Goal: Download file/media

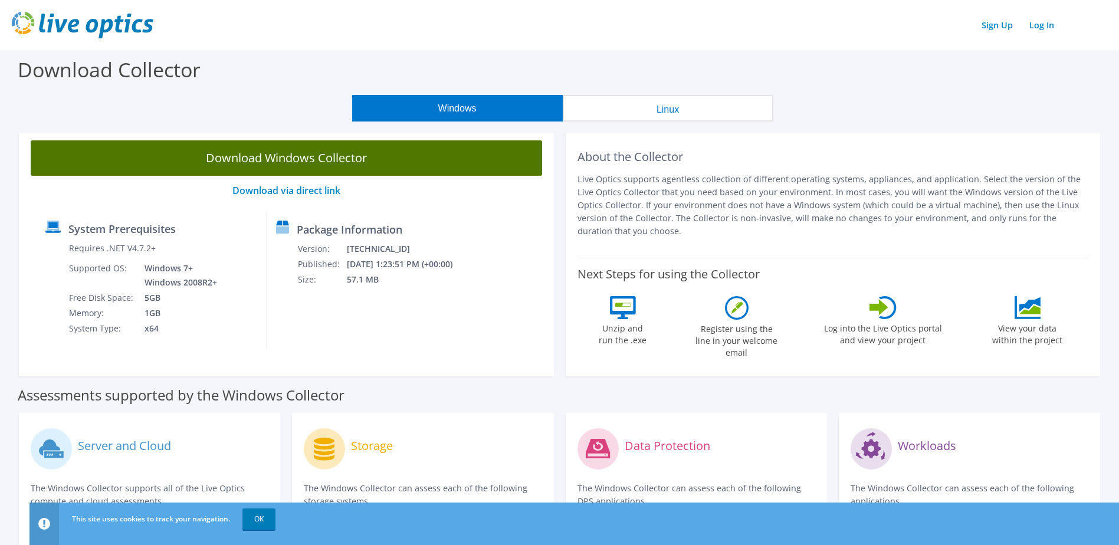
click at [386, 154] on link "Download Windows Collector" at bounding box center [286, 157] width 511 height 35
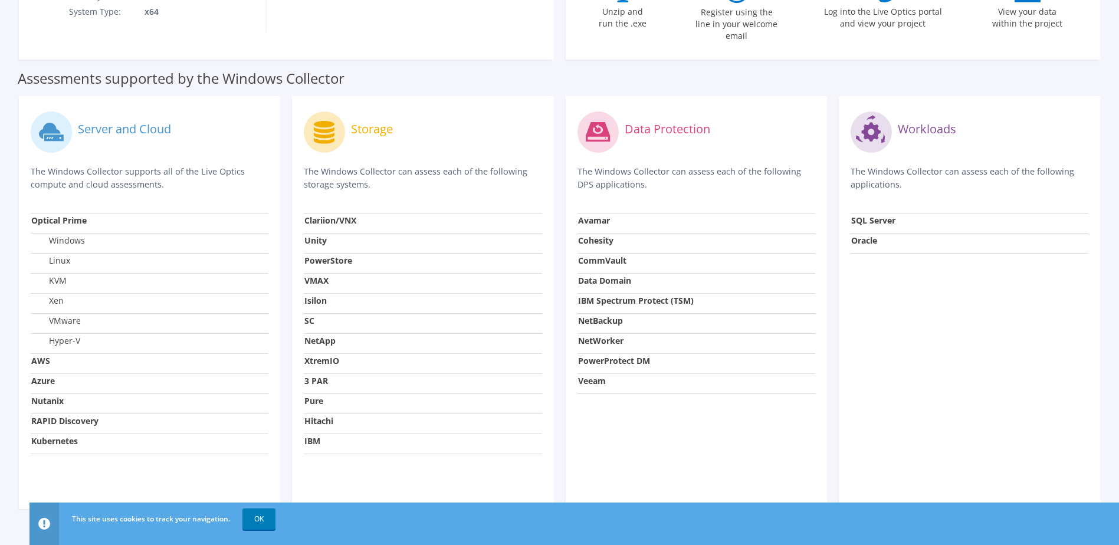
scroll to position [331, 0]
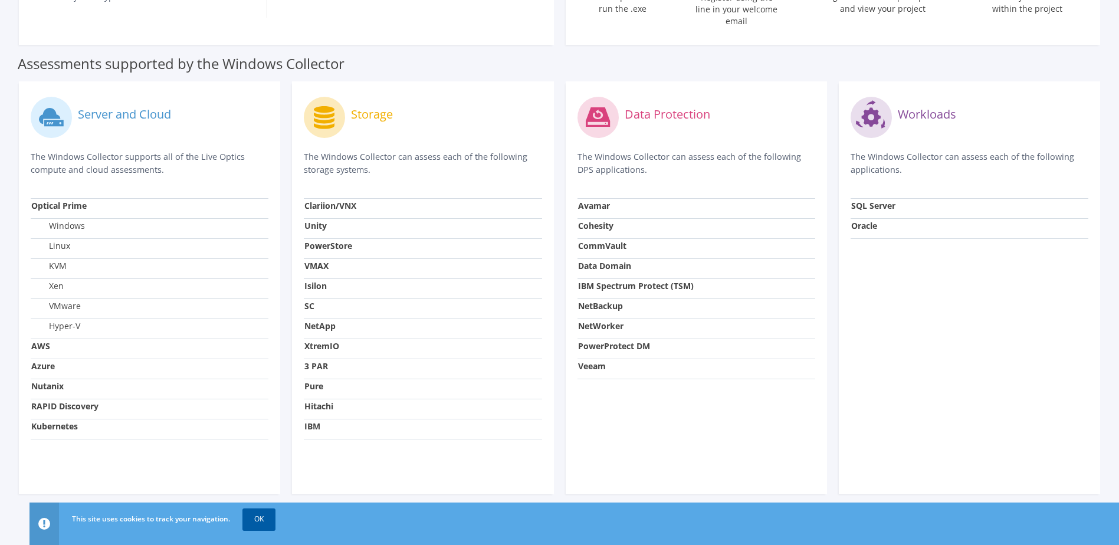
click at [259, 519] on link "OK" at bounding box center [258, 518] width 33 height 21
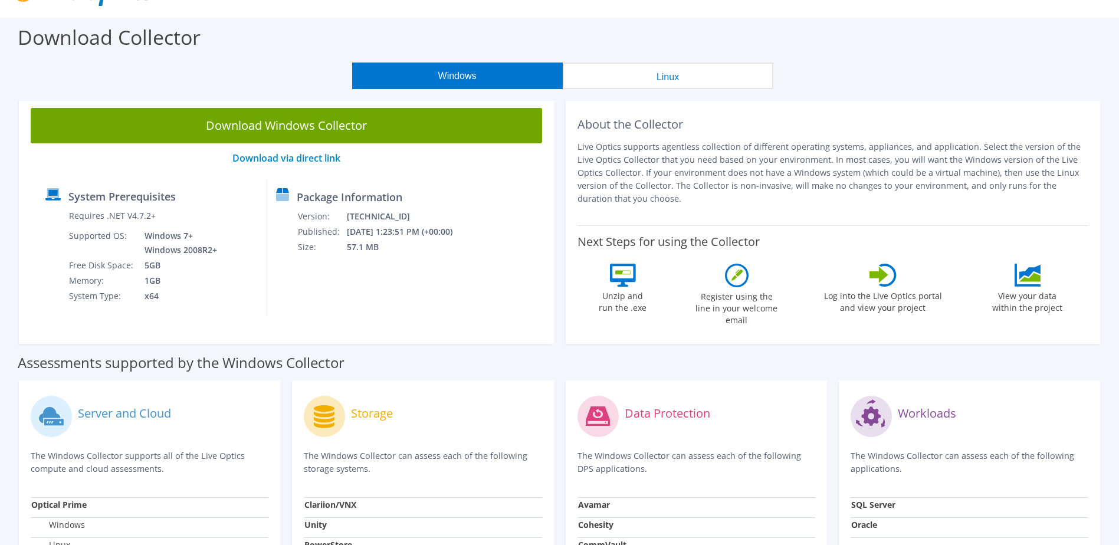
scroll to position [0, 0]
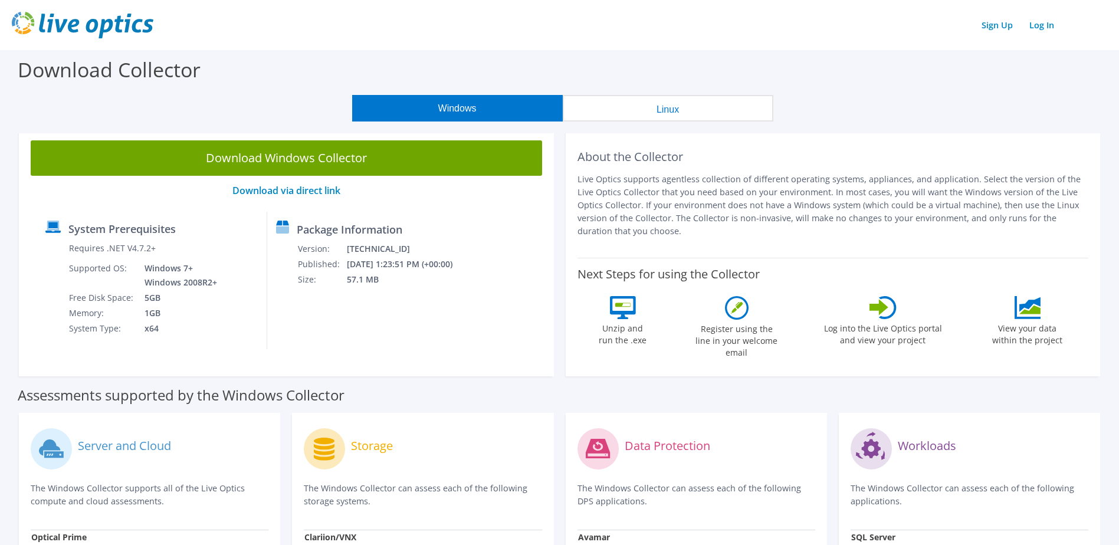
click at [106, 28] on img at bounding box center [83, 25] width 142 height 27
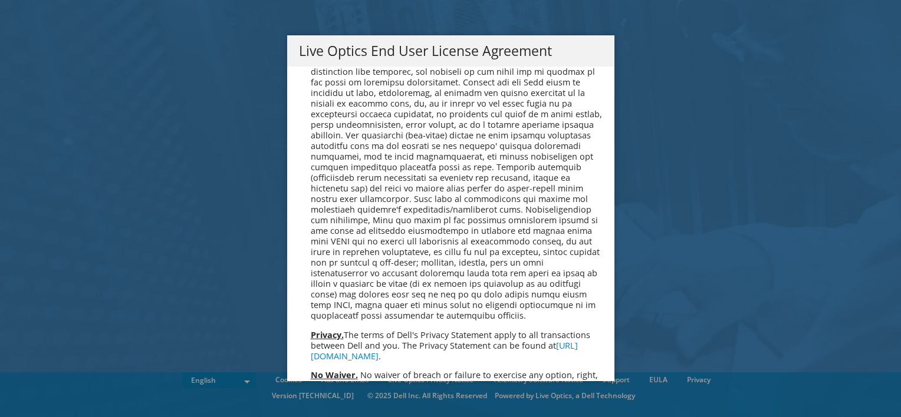
scroll to position [4459, 0]
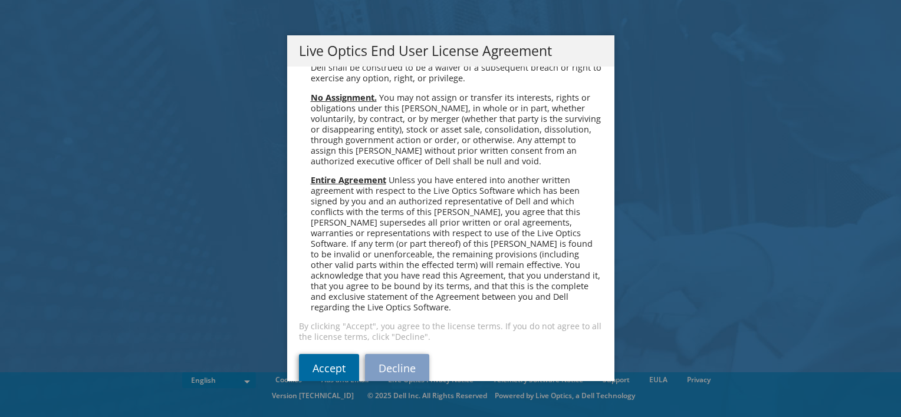
click at [317, 354] on link "Accept" at bounding box center [329, 368] width 60 height 28
